Goal: Transaction & Acquisition: Purchase product/service

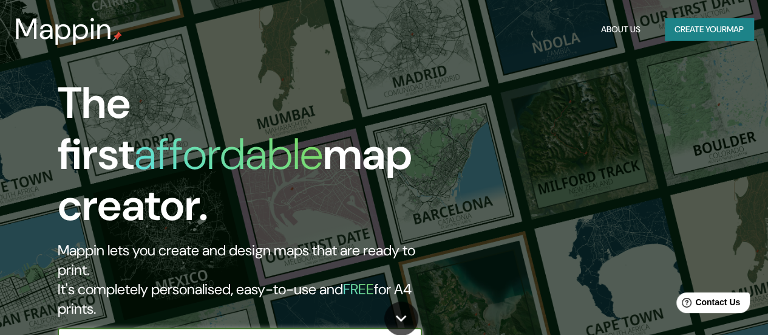
click at [713, 29] on button "Create your map" at bounding box center [709, 29] width 89 height 22
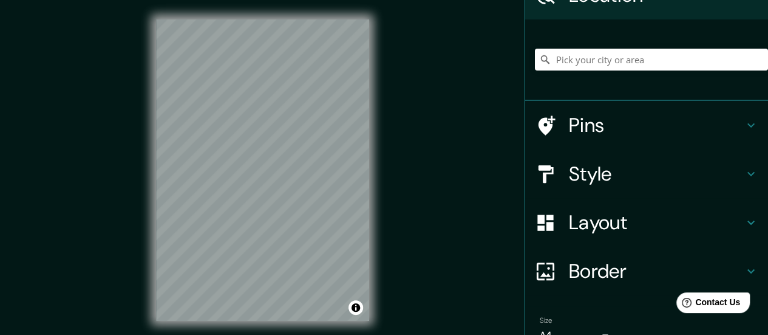
scroll to position [129, 0]
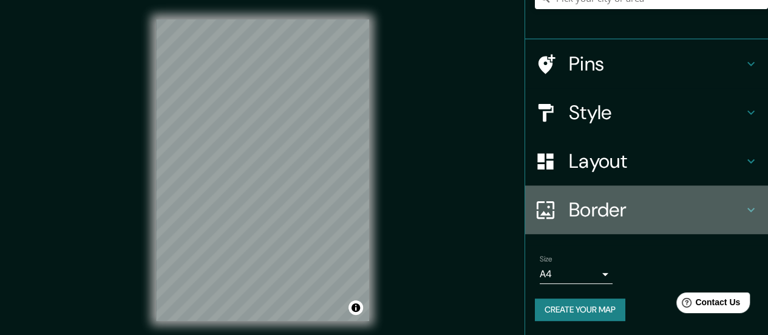
click at [652, 210] on h4 "Border" at bounding box center [656, 209] width 175 height 24
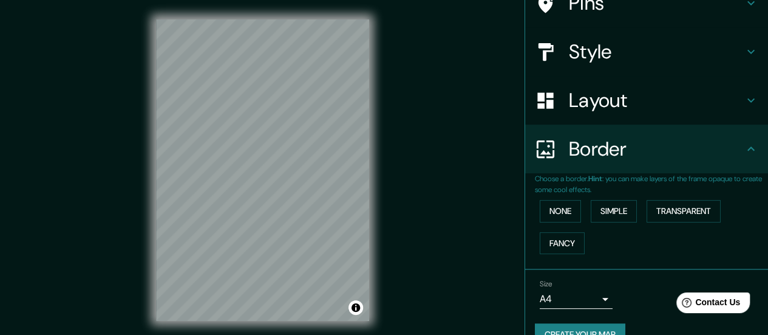
click at [748, 149] on icon at bounding box center [751, 148] width 7 height 4
click at [747, 104] on icon at bounding box center [751, 100] width 15 height 15
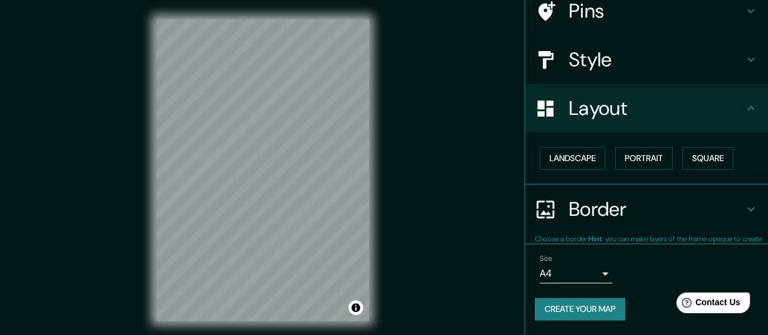
scroll to position [101, 0]
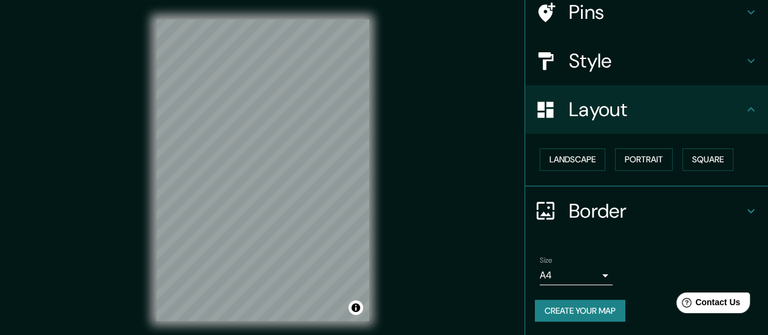
click at [747, 104] on icon at bounding box center [751, 109] width 15 height 15
click at [573, 310] on button "Create your map" at bounding box center [580, 310] width 91 height 22
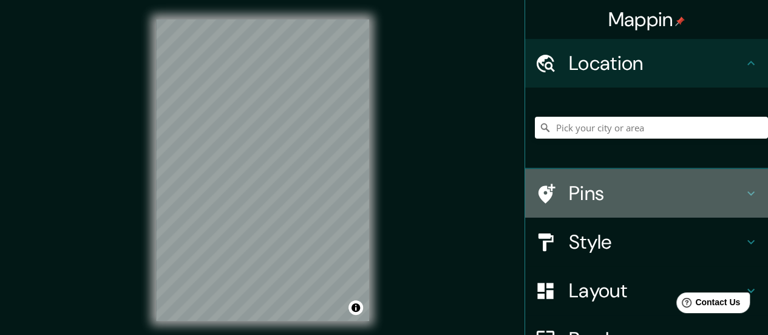
click at [579, 196] on h4 "Pins" at bounding box center [656, 193] width 175 height 24
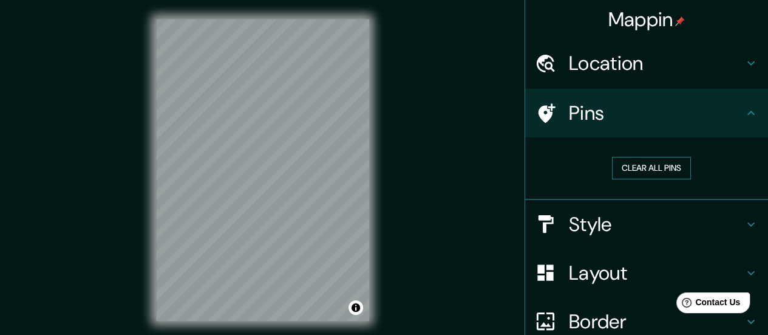
click at [660, 172] on button "Clear all pins" at bounding box center [651, 168] width 79 height 22
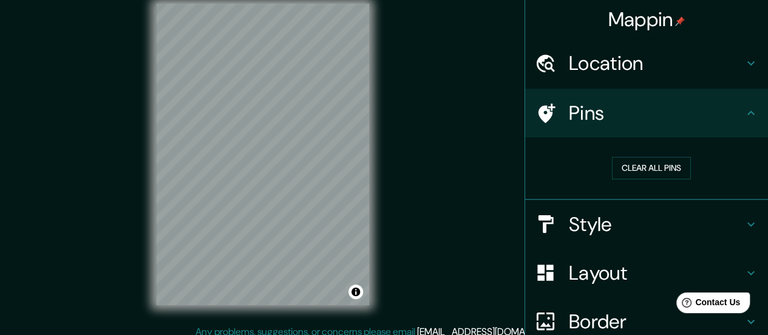
scroll to position [24, 0]
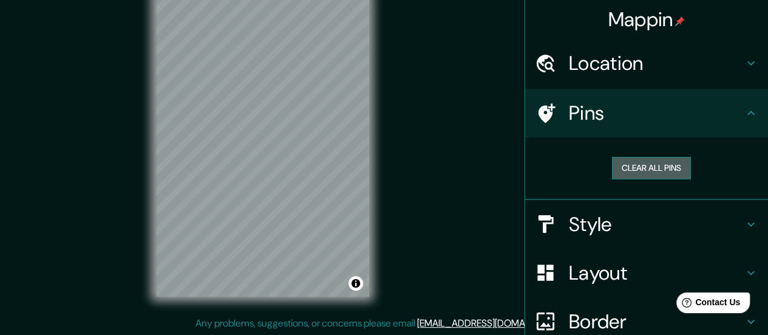
click at [647, 172] on button "Clear all pins" at bounding box center [651, 168] width 79 height 22
click at [655, 112] on h4 "Pins" at bounding box center [656, 113] width 175 height 24
click at [608, 227] on h4 "Style" at bounding box center [656, 224] width 175 height 24
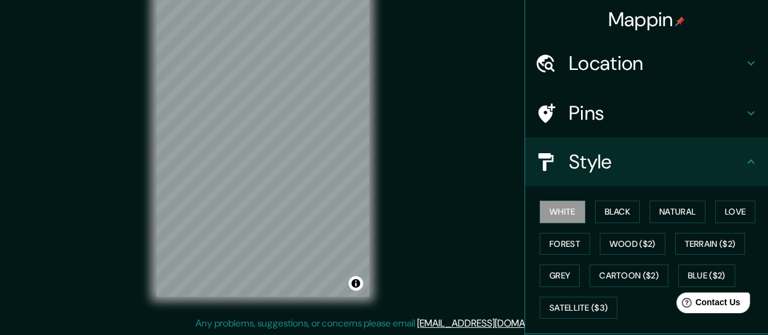
scroll to position [61, 0]
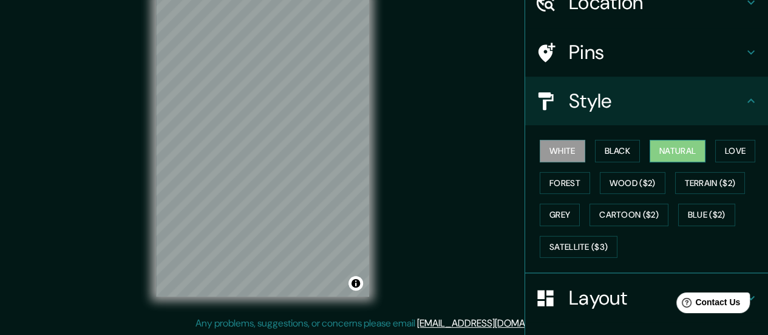
click at [674, 151] on button "Natural" at bounding box center [678, 151] width 56 height 22
click at [730, 148] on button "Love" at bounding box center [736, 151] width 40 height 22
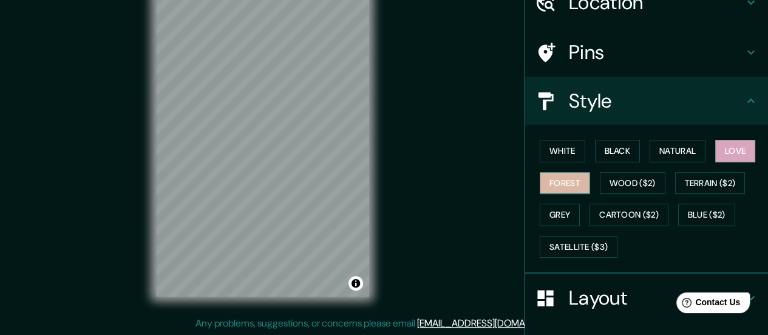
click at [550, 184] on button "Forest" at bounding box center [565, 183] width 50 height 22
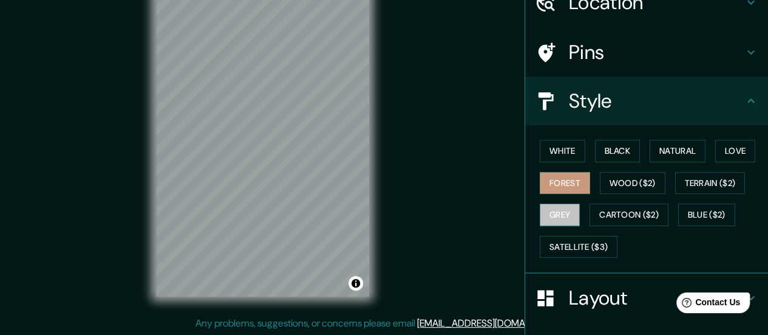
click at [561, 217] on button "Grey" at bounding box center [560, 214] width 40 height 22
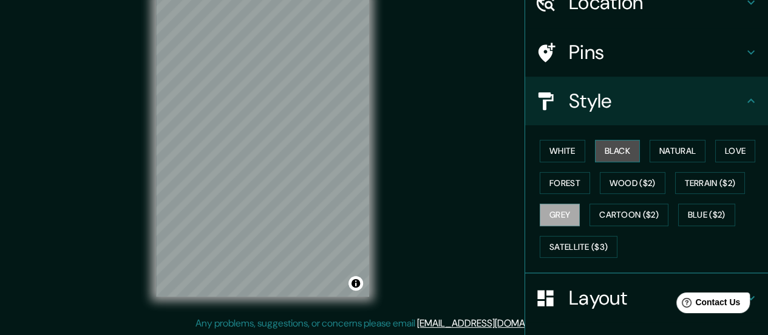
click at [606, 152] on button "Black" at bounding box center [618, 151] width 46 height 22
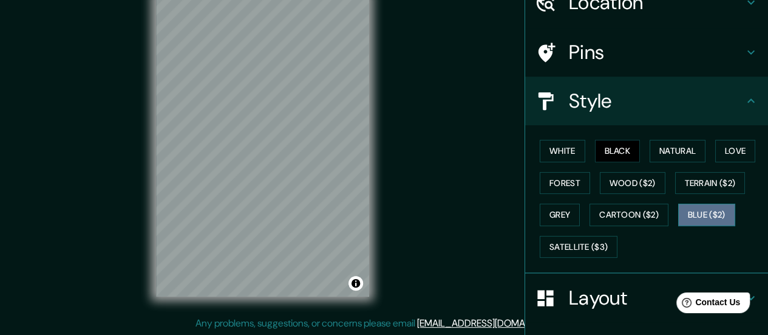
click at [689, 214] on button "Blue ($2)" at bounding box center [707, 214] width 57 height 22
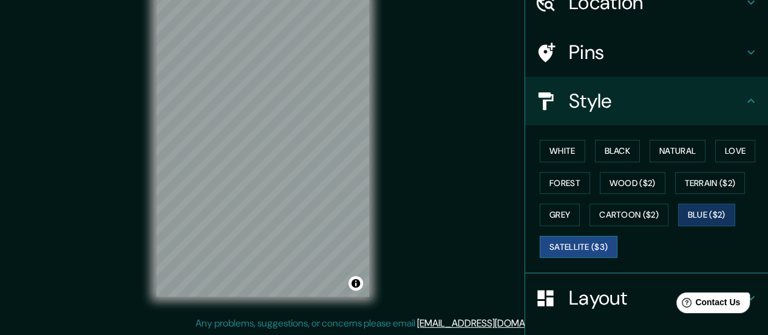
click at [567, 250] on button "Satellite ($3)" at bounding box center [579, 247] width 78 height 22
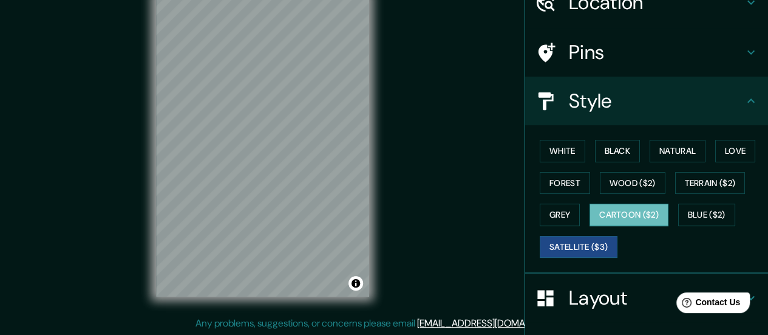
click at [618, 212] on button "Cartoon ($2)" at bounding box center [629, 214] width 79 height 22
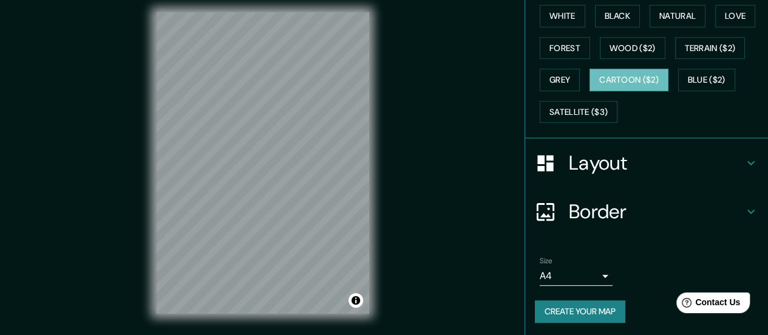
scroll to position [0, 0]
